Goal: Task Accomplishment & Management: Manage account settings

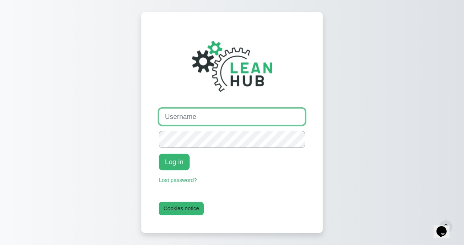
click at [194, 118] on input "Username" at bounding box center [232, 116] width 146 height 17
paste input "https://leanhubtraining.com/"
type input "https://leanhubtraining.com/"
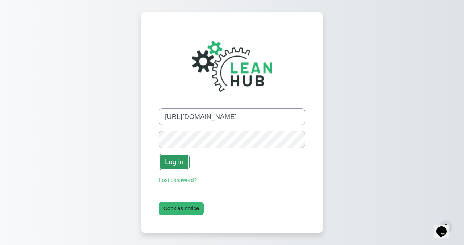
click at [177, 154] on button "Log in" at bounding box center [174, 162] width 31 height 17
click at [159, 154] on button "Log in" at bounding box center [174, 162] width 31 height 17
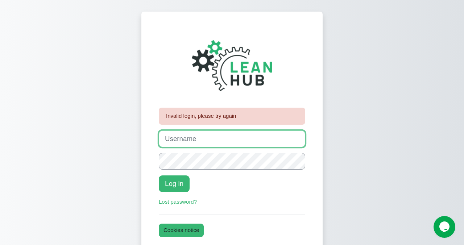
click at [203, 137] on input "Username" at bounding box center [232, 138] width 146 height 17
click at [200, 134] on input "Username" at bounding box center [232, 138] width 146 height 17
click at [195, 139] on input "johanna@leanhub" at bounding box center [232, 138] width 146 height 17
click at [230, 140] on input "johanna@theleanhub" at bounding box center [232, 138] width 146 height 17
type input "johanna@theleanhub.co.nz"
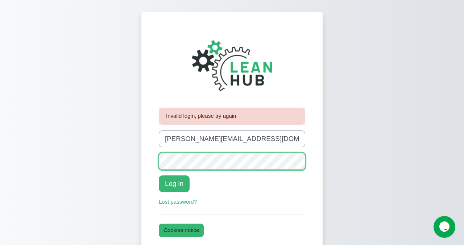
click at [159, 175] on button "Log in" at bounding box center [174, 183] width 31 height 17
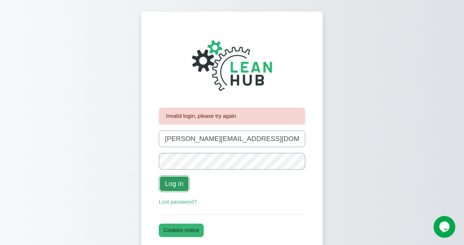
click at [164, 179] on button "Log in" at bounding box center [174, 183] width 31 height 17
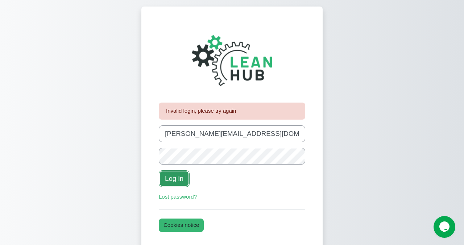
scroll to position [8, 0]
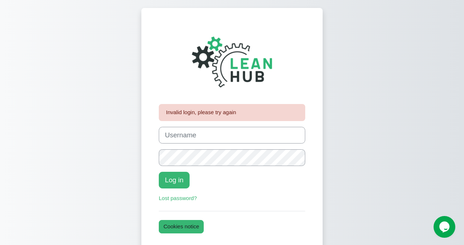
scroll to position [21, 0]
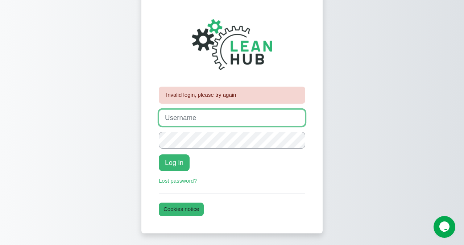
click at [199, 111] on input "Username" at bounding box center [232, 117] width 146 height 17
type input "talicticjohanna@gmail.com"
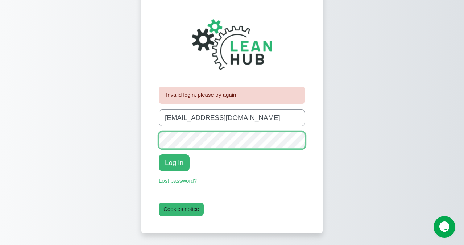
click at [159, 154] on button "Log in" at bounding box center [174, 162] width 31 height 17
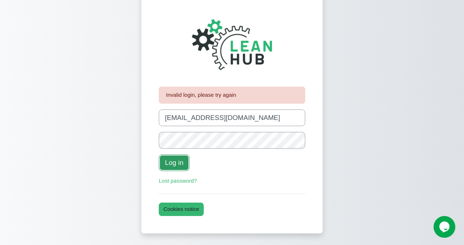
click at [172, 161] on button "Log in" at bounding box center [174, 162] width 31 height 17
click at [159, 154] on button "Log in" at bounding box center [174, 162] width 31 height 17
click at [172, 161] on button "Log in" at bounding box center [174, 162] width 31 height 17
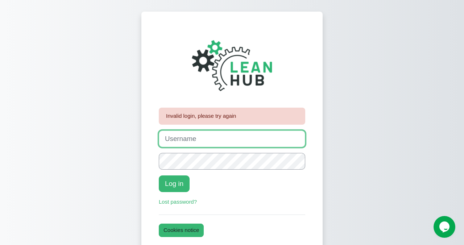
click at [243, 138] on input "Username" at bounding box center [232, 138] width 146 height 17
type input "Johanna"
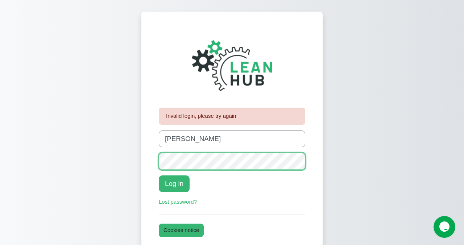
click at [159, 175] on button "Log in" at bounding box center [174, 183] width 31 height 17
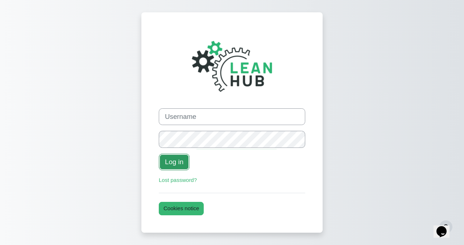
click at [169, 159] on button "Log in" at bounding box center [174, 162] width 31 height 17
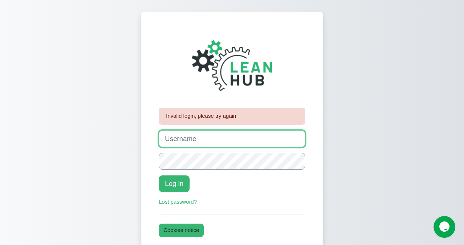
click at [195, 138] on input "Username" at bounding box center [232, 138] width 146 height 17
type input "j"
type input "[PERSON_NAME][EMAIL_ADDRESS][DOMAIN_NAME]"
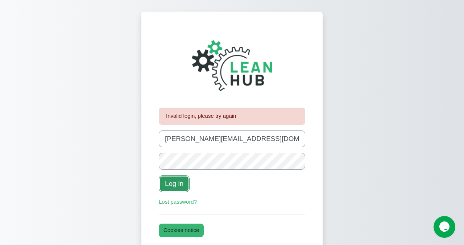
click at [170, 186] on button "Log in" at bounding box center [174, 183] width 31 height 17
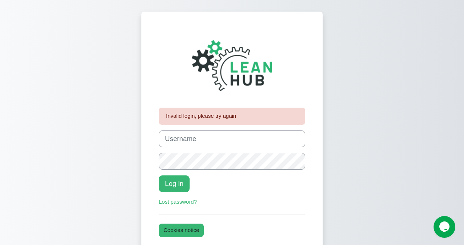
scroll to position [21, 0]
